Goal: Register for event/course

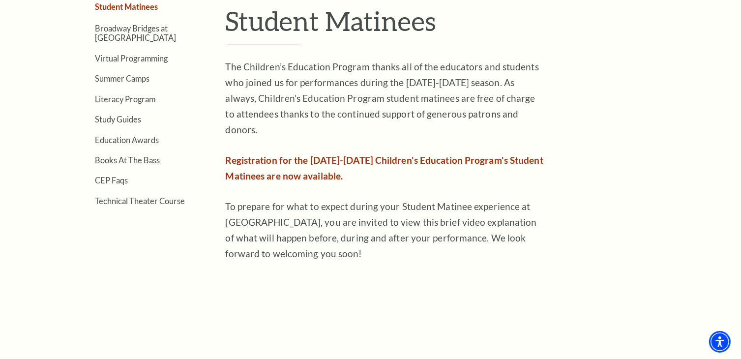
scroll to position [321, 0]
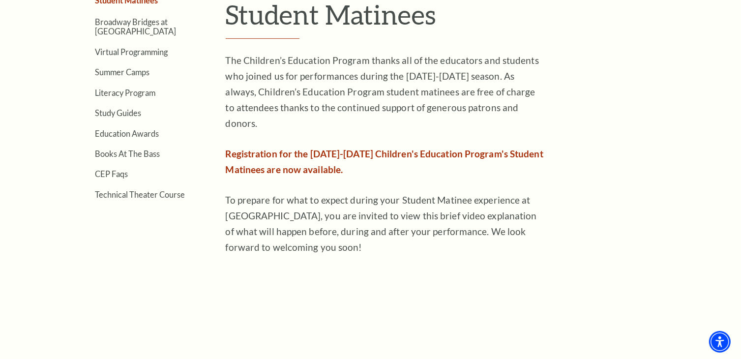
click at [294, 148] on span "Registration for the [DATE]-[DATE] Children's Education Program's Student Matin…" at bounding box center [385, 161] width 318 height 27
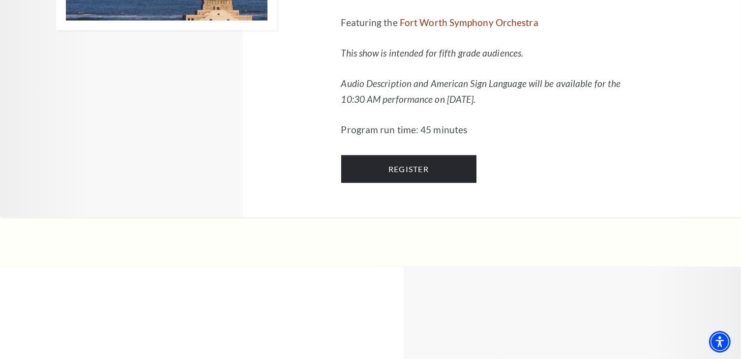
scroll to position [1159, 0]
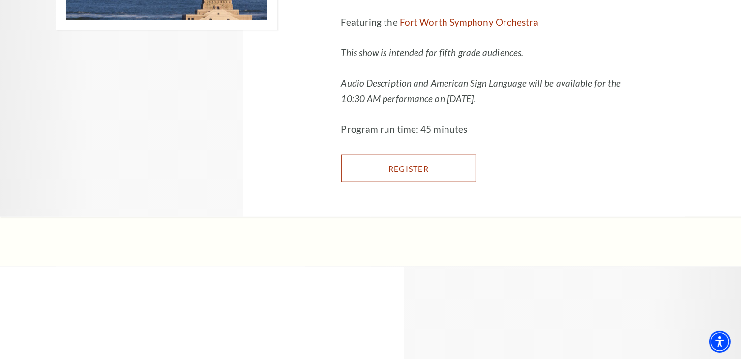
click at [477, 183] on link "Register" at bounding box center [408, 169] width 135 height 28
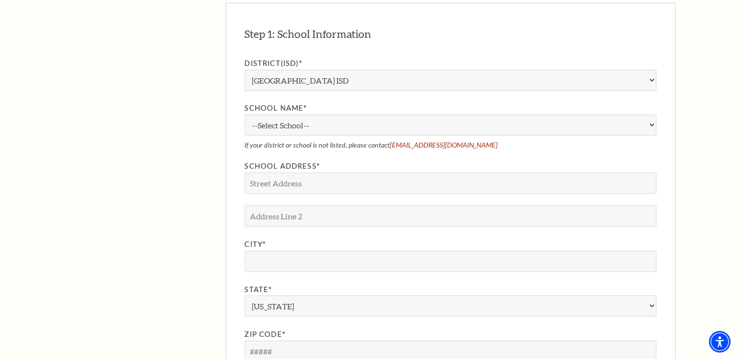
scroll to position [830, 0]
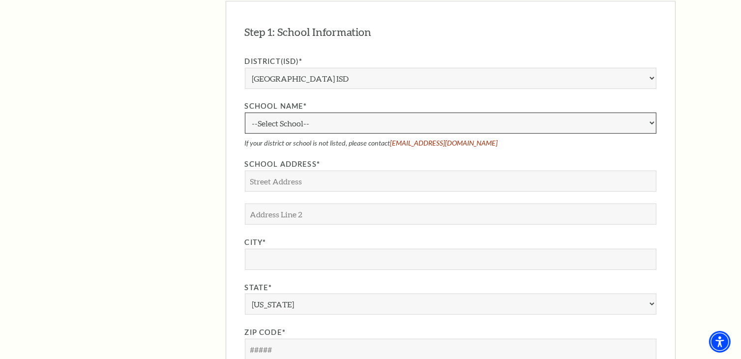
click at [382, 113] on select "--Select School-- [PERSON_NAME][GEOGRAPHIC_DATA] [PERSON_NAME][GEOGRAPHIC_DATA]…" at bounding box center [451, 123] width 412 height 21
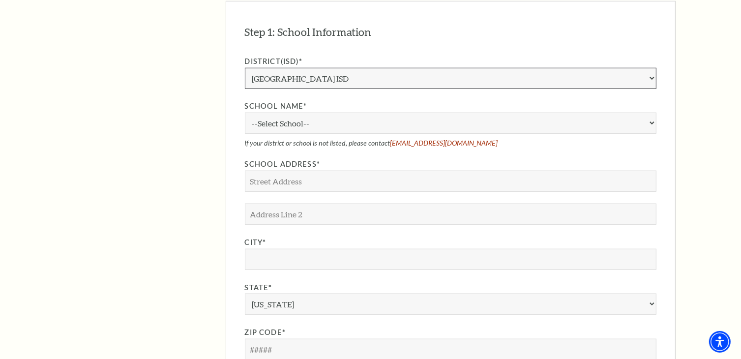
click at [344, 68] on select "Aledo ISD [PERSON_NAME] ISD [PERSON_NAME] ISD Arlington ISD Azle ISD [GEOGRAPHI…" at bounding box center [451, 78] width 412 height 21
select select "Grapevine-Colleyville ISD"
click at [245, 68] on select "Aledo ISD [PERSON_NAME] ISD [PERSON_NAME] ISD Arlington ISD Azle ISD [GEOGRAPHI…" at bounding box center [451, 78] width 412 height 21
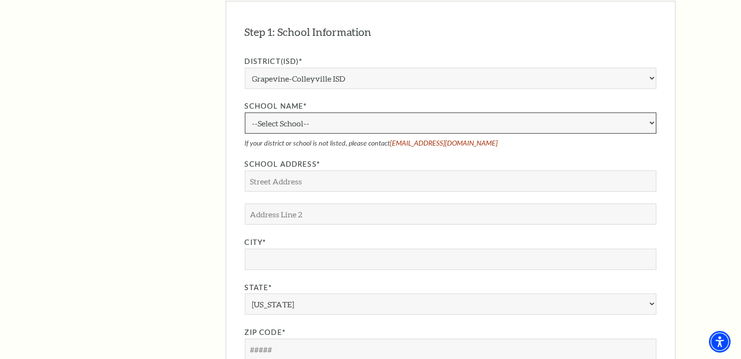
click at [293, 113] on select "--Select School-- [GEOGRAPHIC_DATA] [PERSON_NAME][GEOGRAPHIC_DATA] [PERSON_NAME…" at bounding box center [451, 123] width 412 height 21
select select "347965"
click at [245, 113] on select "--Select School-- [GEOGRAPHIC_DATA] [PERSON_NAME][GEOGRAPHIC_DATA] [PERSON_NAME…" at bounding box center [451, 123] width 412 height 21
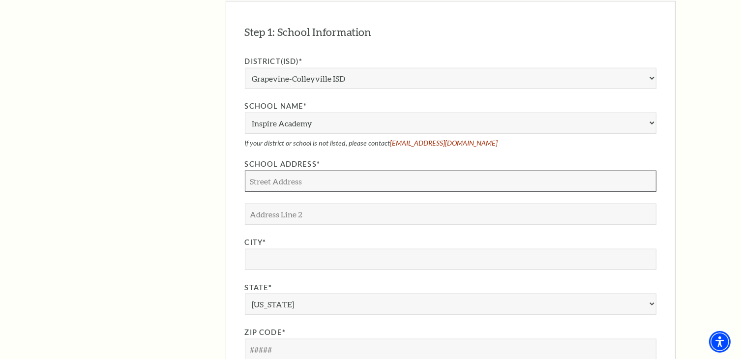
click at [289, 171] on input "School Address*" at bounding box center [451, 181] width 412 height 21
type input "[STREET_ADDRESS]"
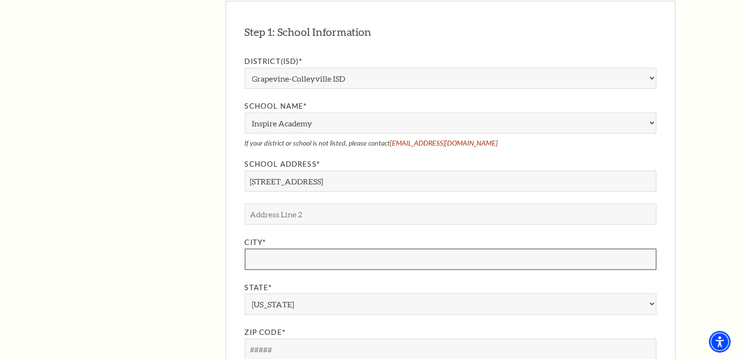
click at [295, 249] on input "City*" at bounding box center [451, 259] width 412 height 21
click at [295, 249] on input "C" at bounding box center [451, 259] width 412 height 21
type input "Colleyville"
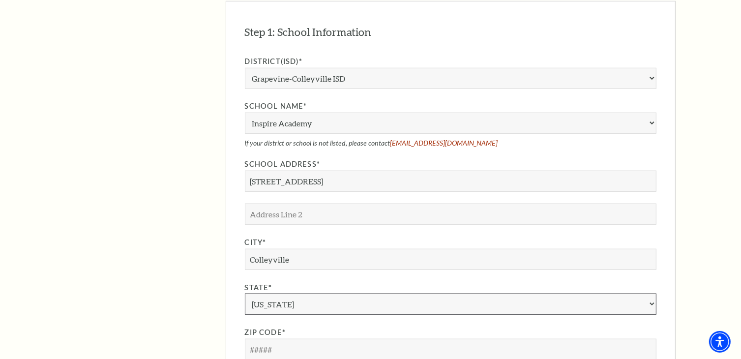
click at [285, 294] on select "[US_STATE] [US_STATE] American Embassy American Embassy [US_STATE] [US_STATE] […" at bounding box center [451, 304] width 412 height 21
select select "[GEOGRAPHIC_DATA]"
click at [179, 287] on aside "The Program Donate Now Student Matinees Broadway Bridges at [GEOGRAPHIC_DATA] V…" at bounding box center [131, 107] width 130 height 1323
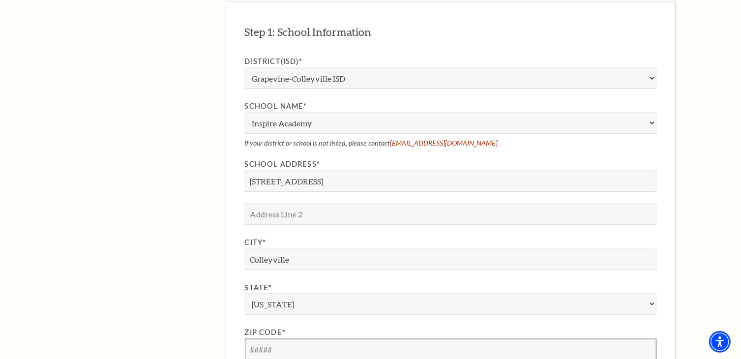
click at [300, 339] on input "Zip Code*" at bounding box center [451, 349] width 412 height 21
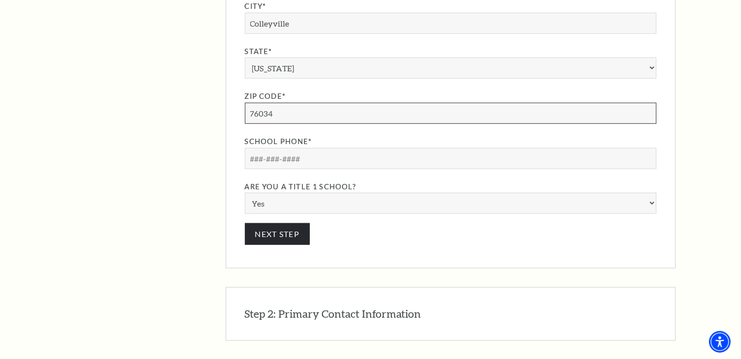
scroll to position [1070, 0]
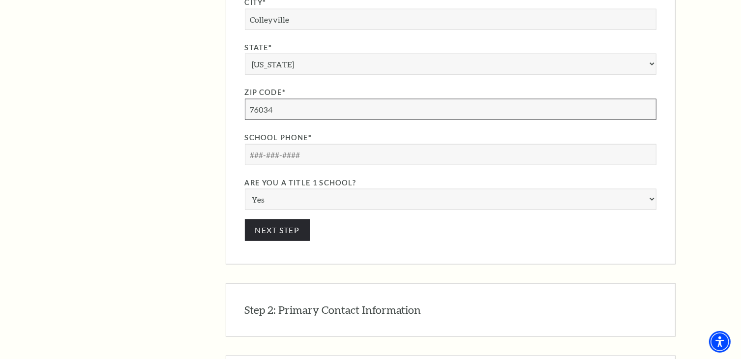
type input "76034"
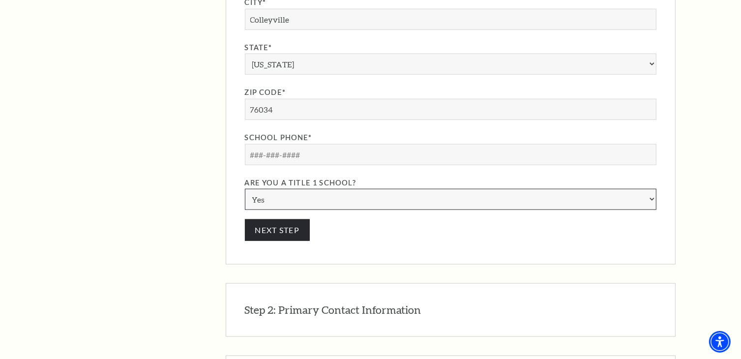
click at [304, 189] on select "Yes No" at bounding box center [451, 199] width 412 height 21
select select "N"
click at [245, 189] on select "Yes No" at bounding box center [451, 199] width 412 height 21
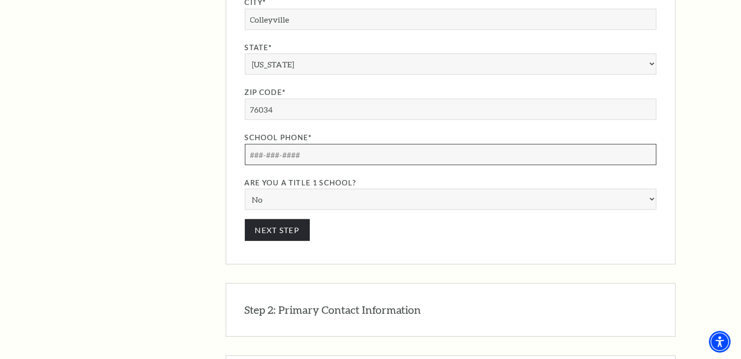
click at [293, 144] on input "School Phone*" at bounding box center [451, 154] width 412 height 21
type input "[PHONE_NUMBER]"
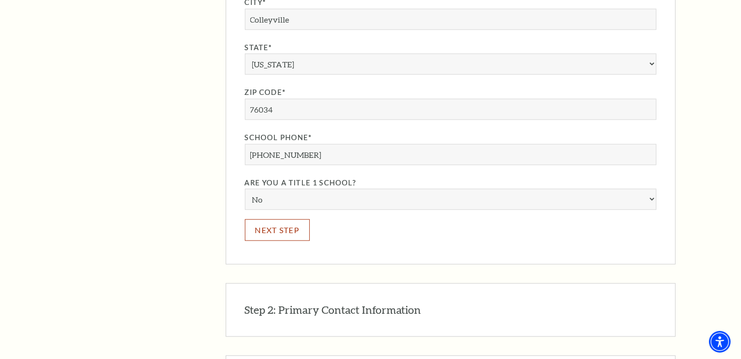
click at [270, 219] on button "Next Step" at bounding box center [277, 229] width 65 height 21
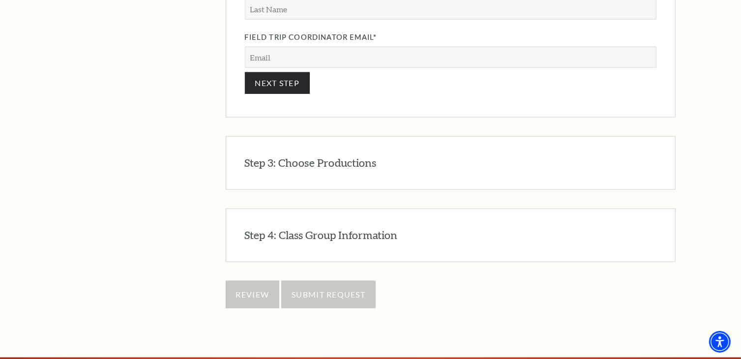
scroll to position [902, 0]
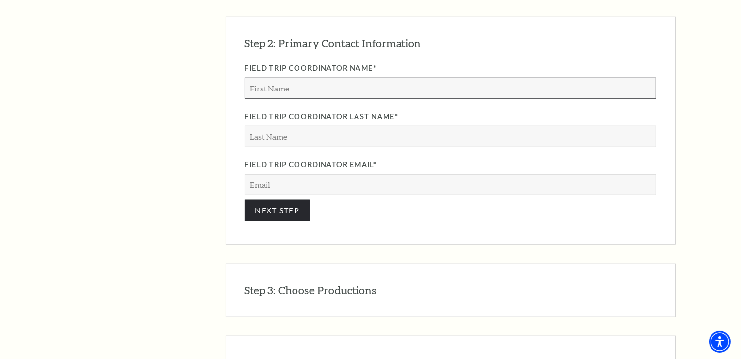
click at [314, 78] on input "Field Trip Coordinator Name*" at bounding box center [451, 88] width 412 height 21
type input "[PERSON_NAME]"
click at [314, 126] on input "Field Trip Coordinator Last Name*" at bounding box center [451, 136] width 412 height 21
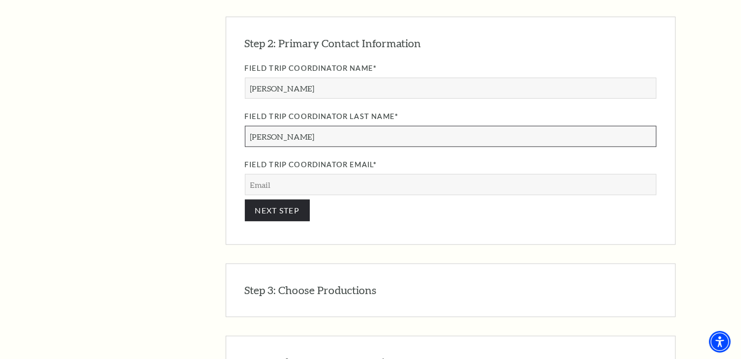
type input "[PERSON_NAME]"
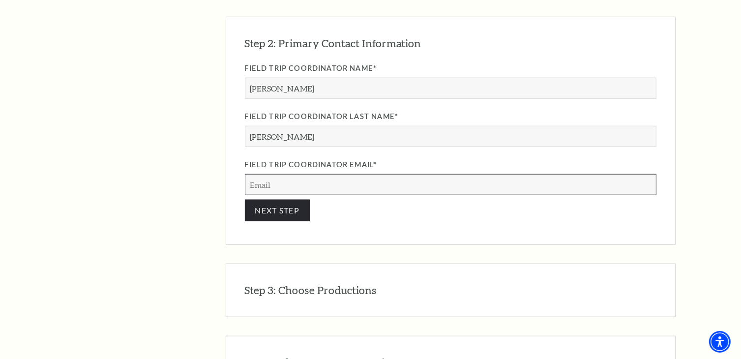
click at [276, 174] on input "Field Trip Coordinator Email*" at bounding box center [451, 184] width 412 height 21
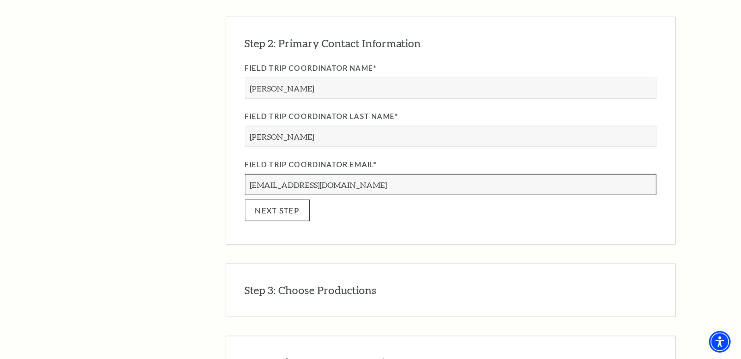
type input "[EMAIL_ADDRESS][DOMAIN_NAME]"
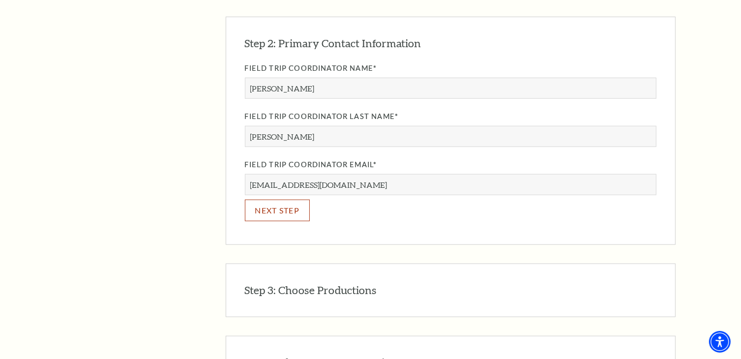
click at [285, 200] on button "NEXT STEP" at bounding box center [277, 210] width 65 height 21
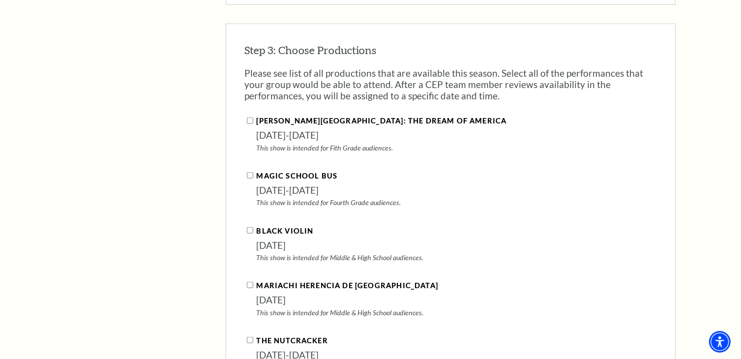
scroll to position [990, 0]
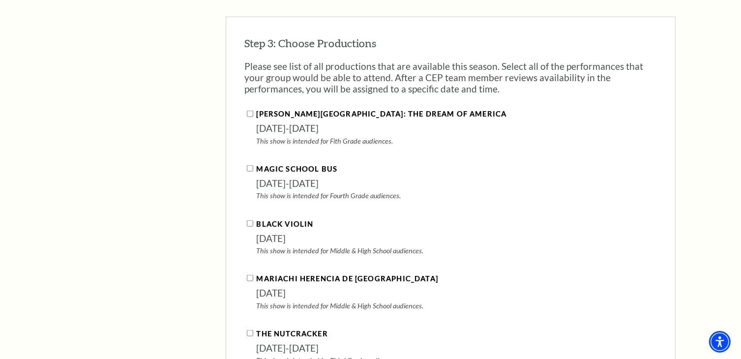
click at [248, 111] on input "[PERSON_NAME][GEOGRAPHIC_DATA]: The Dream of America" at bounding box center [250, 114] width 6 height 6
checkbox input "true"
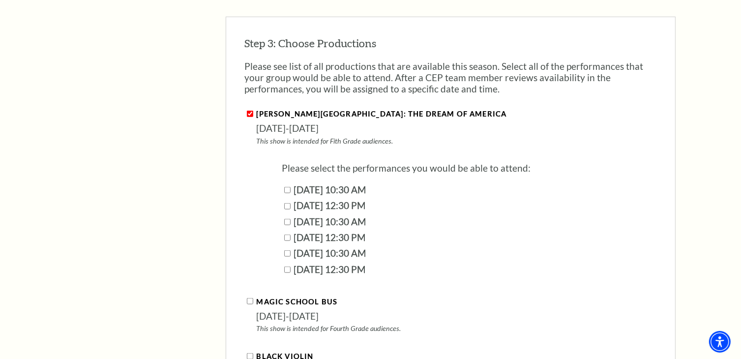
click at [284, 250] on input "[DATE] 10:30 AM" at bounding box center [287, 253] width 6 height 6
checkbox input "true"
click at [285, 267] on input "[DATE] 12:30 PM" at bounding box center [287, 270] width 6 height 6
checkbox input "true"
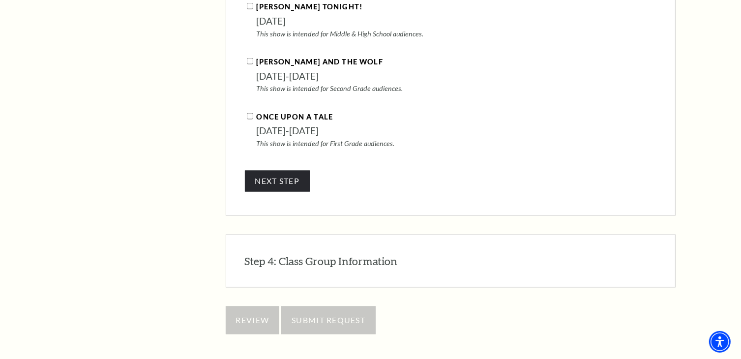
scroll to position [1507, 0]
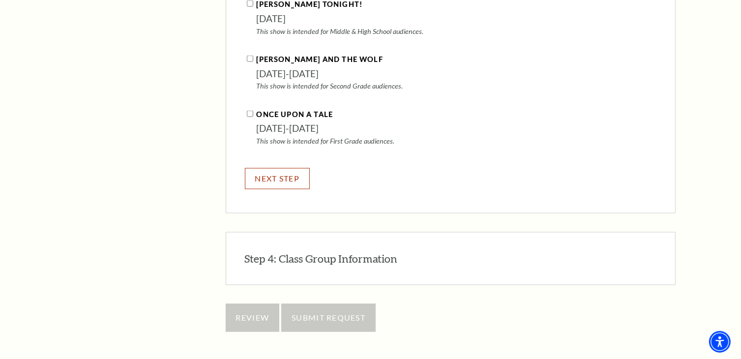
click at [274, 168] on button "NEXT STEP" at bounding box center [277, 178] width 65 height 21
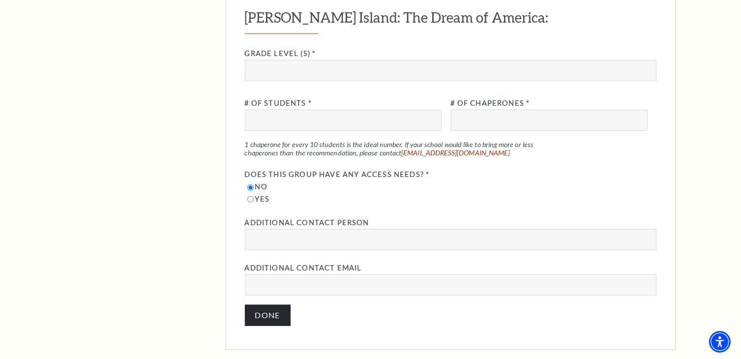
scroll to position [1077, 0]
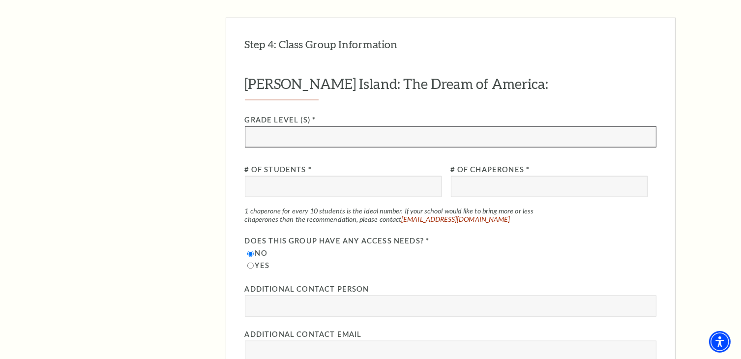
click at [327, 126] on input "Grade Level (s) *" at bounding box center [451, 136] width 412 height 21
type input "K-12"
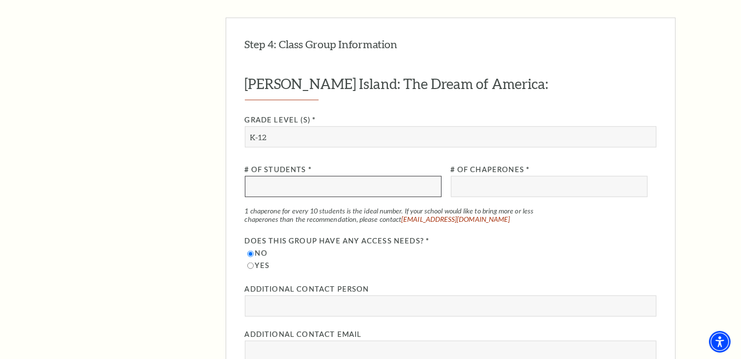
click at [316, 176] on input "# of Students *" at bounding box center [343, 186] width 197 height 21
type input "15"
click at [482, 176] on input "# of Chaperones *" at bounding box center [549, 186] width 197 height 21
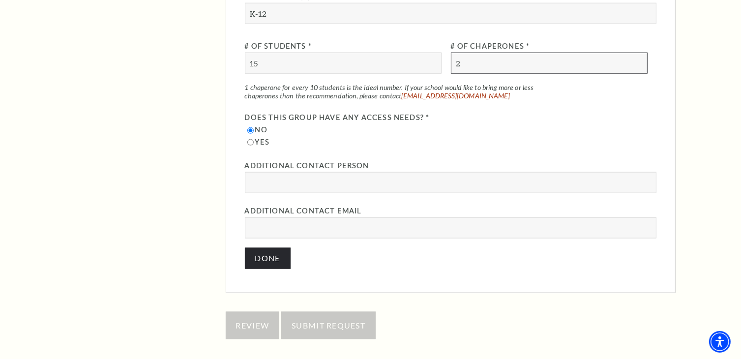
scroll to position [1205, 0]
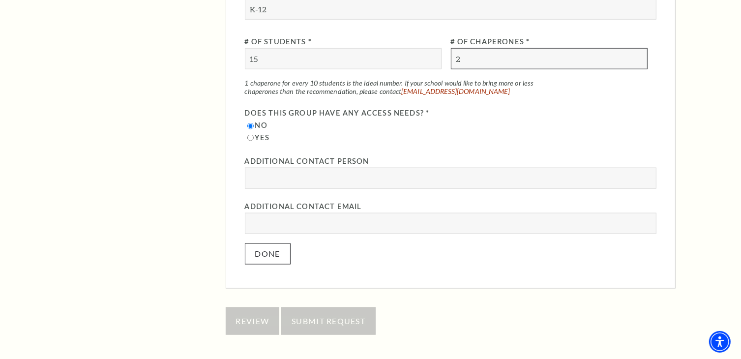
type input "2"
click at [266, 244] on button "Done" at bounding box center [268, 254] width 46 height 21
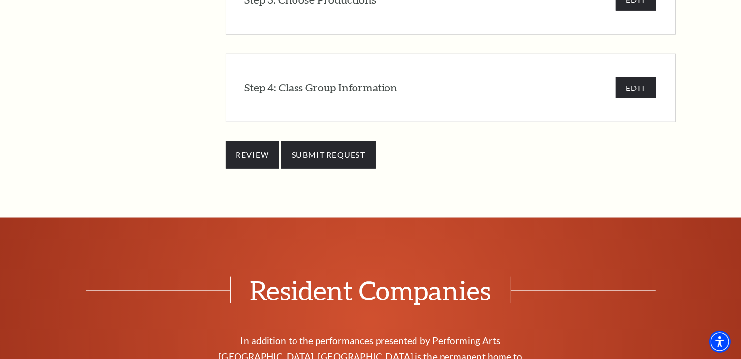
scroll to position [1040, 0]
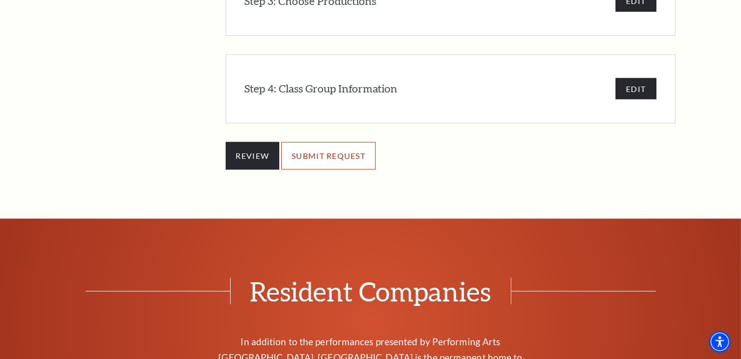
click at [338, 142] on input "SUBMIT REQUEST" at bounding box center [328, 156] width 94 height 28
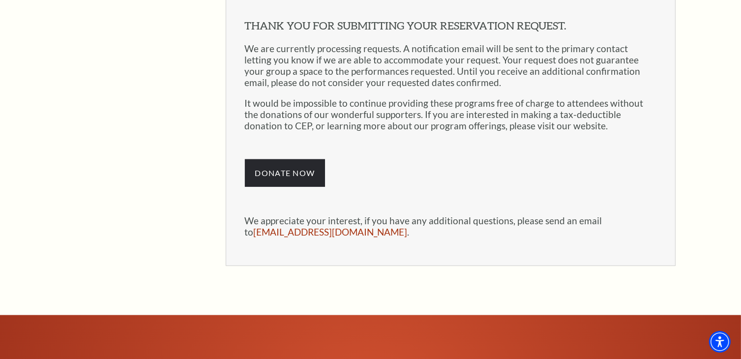
scroll to position [781, 0]
